Goal: Task Accomplishment & Management: Manage account settings

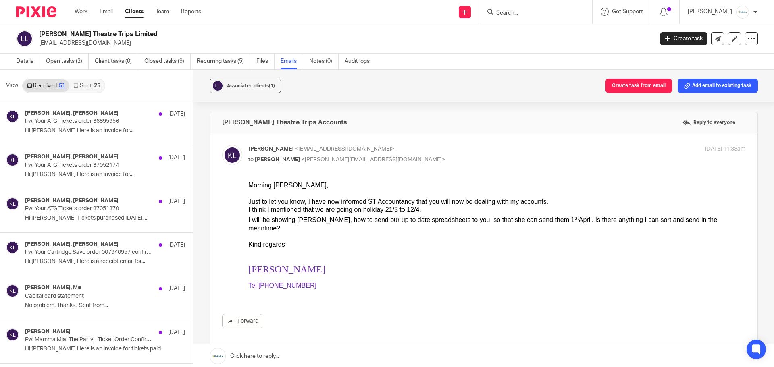
scroll to position [1158, 0]
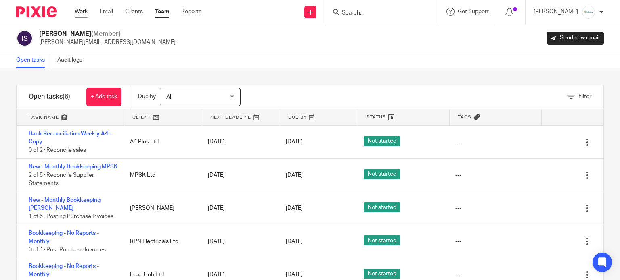
click at [83, 10] on link "Work" at bounding box center [81, 12] width 13 height 8
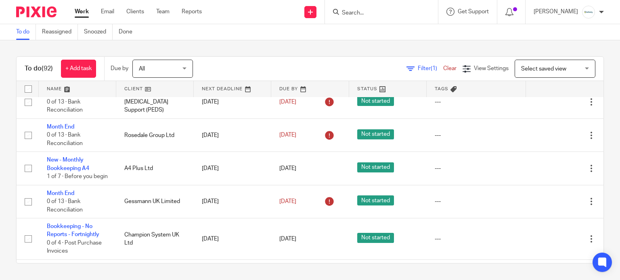
scroll to position [753, 0]
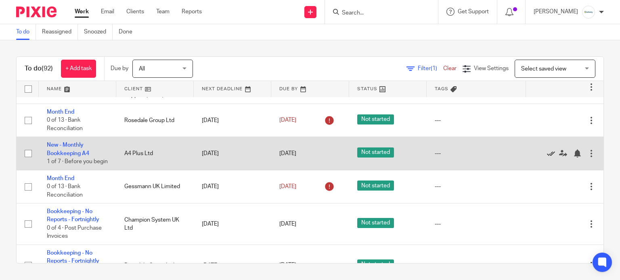
click at [547, 158] on icon at bounding box center [551, 154] width 8 height 8
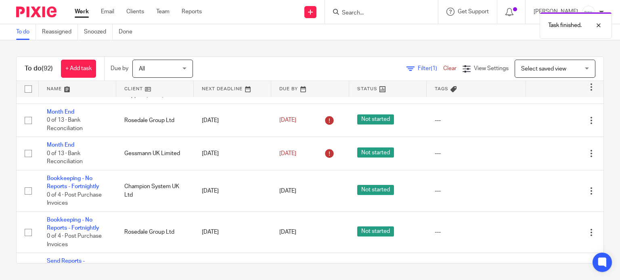
click at [162, 6] on div "Work Email Clients Team Reports Work Email Clients Team Reports Settings" at bounding box center [140, 12] width 147 height 24
click at [165, 17] on div "Work Email Clients Team Reports Work Email Clients Team Reports Settings" at bounding box center [140, 12] width 147 height 24
click at [160, 13] on link "Team" at bounding box center [162, 12] width 13 height 8
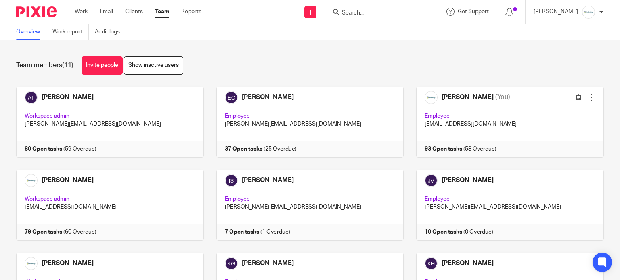
click at [390, 4] on div at bounding box center [381, 12] width 113 height 24
click at [385, 12] on input "Search" at bounding box center [377, 13] width 73 height 7
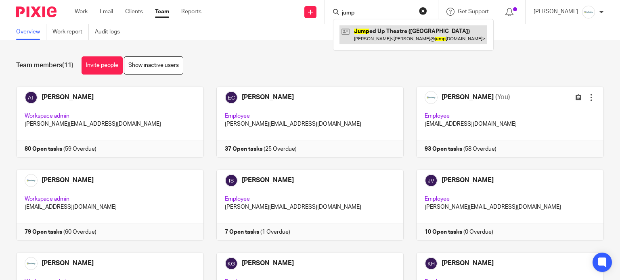
type input "jump"
click at [404, 40] on link at bounding box center [413, 34] width 148 height 19
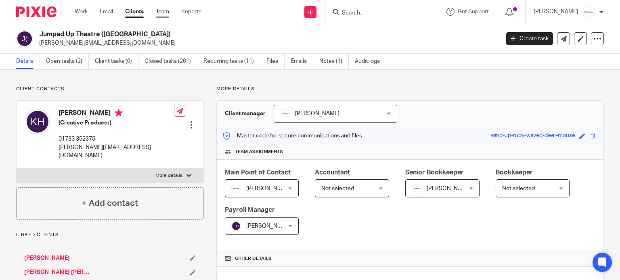
click at [158, 9] on link "Team" at bounding box center [162, 12] width 13 height 8
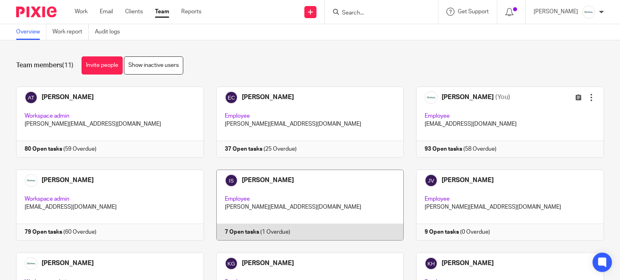
click at [324, 198] on link at bounding box center [304, 205] width 200 height 71
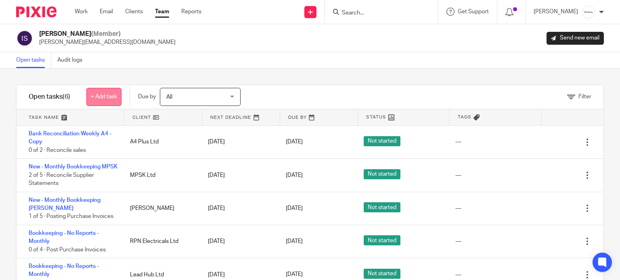
click at [107, 100] on link "+ Add task" at bounding box center [103, 97] width 35 height 18
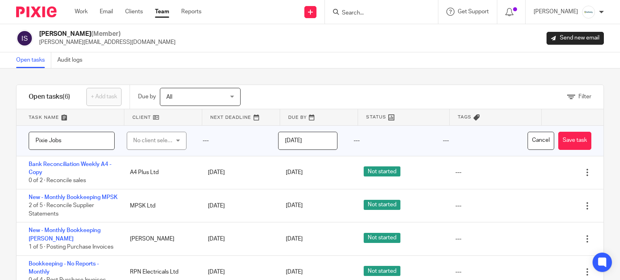
type input "Pixie Jobs"
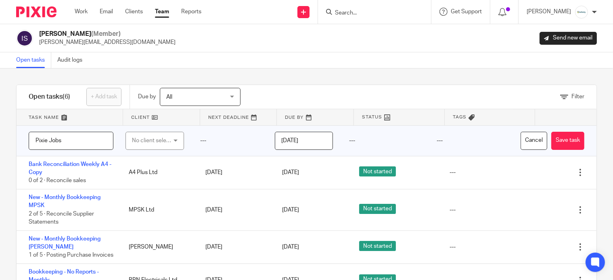
click at [307, 138] on input "2025-10-13" at bounding box center [304, 141] width 58 height 18
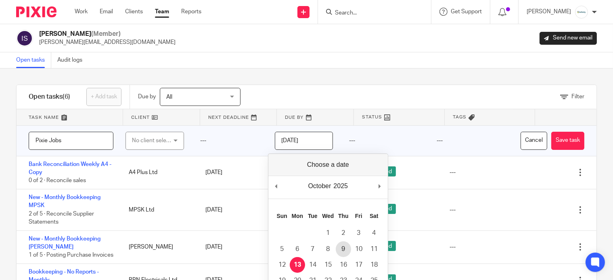
scroll to position [50, 0]
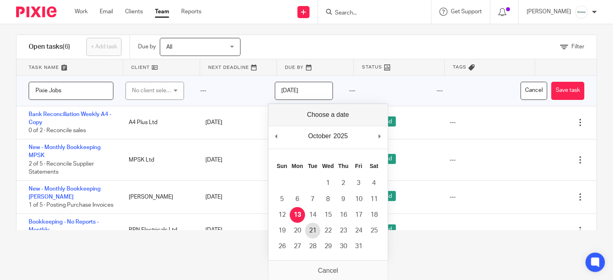
type input "2025-10-21"
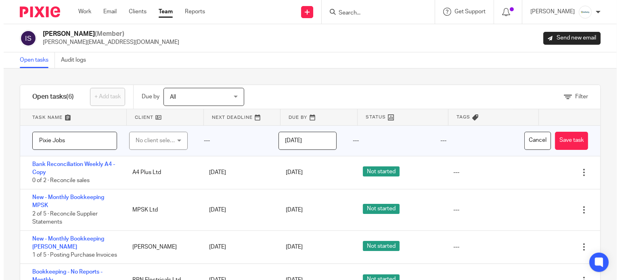
scroll to position [0, 0]
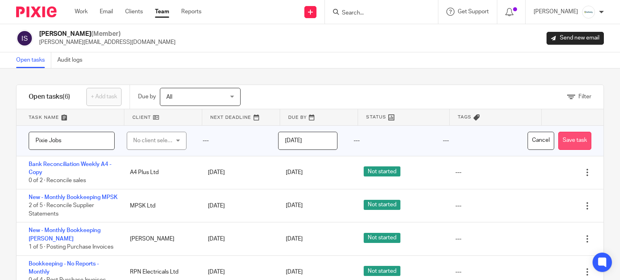
click at [569, 140] on button "Save task" at bounding box center [574, 141] width 33 height 18
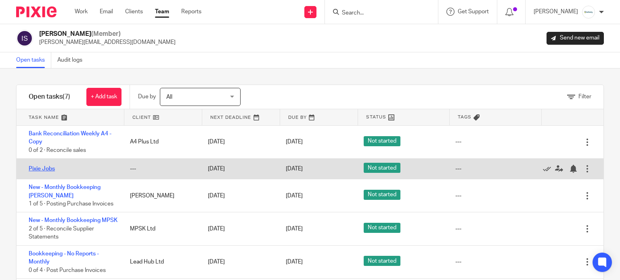
click at [30, 171] on link "Pixie Jobs" at bounding box center [42, 169] width 26 height 6
